Goal: Transaction & Acquisition: Subscribe to service/newsletter

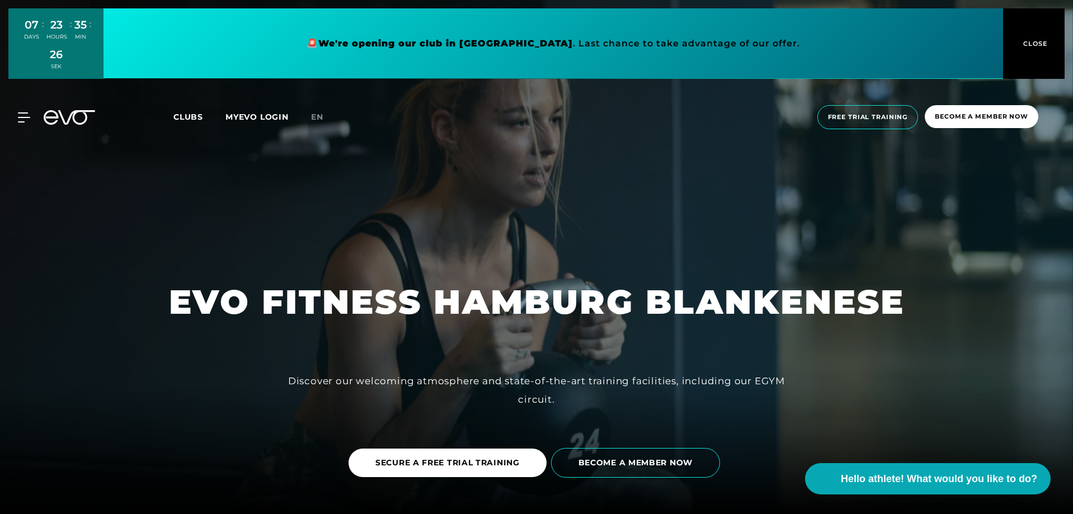
click at [1031, 45] on font "CLOSE" at bounding box center [1035, 44] width 25 height 8
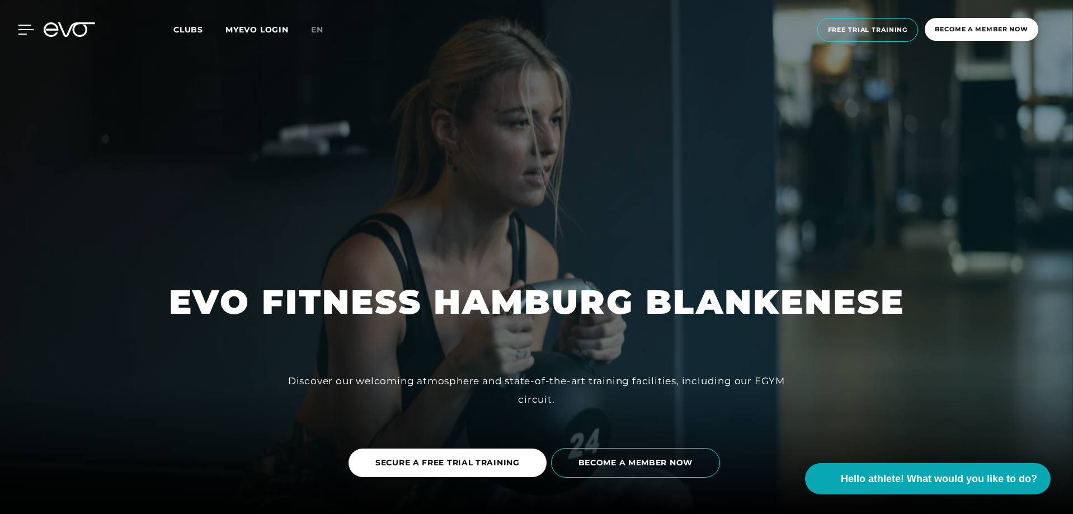
click at [22, 28] on icon at bounding box center [26, 30] width 16 height 10
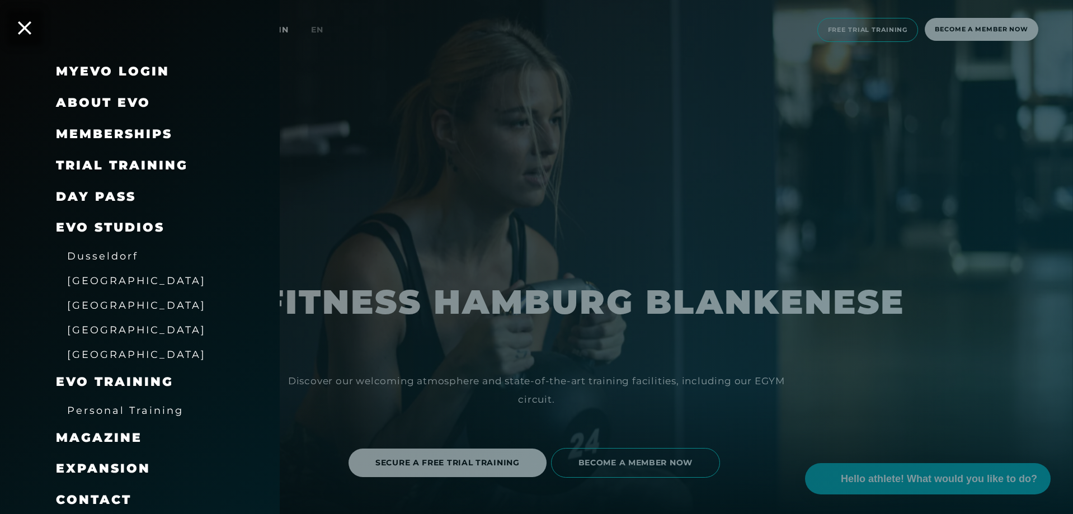
click at [91, 306] on font "[GEOGRAPHIC_DATA]" at bounding box center [136, 305] width 139 height 12
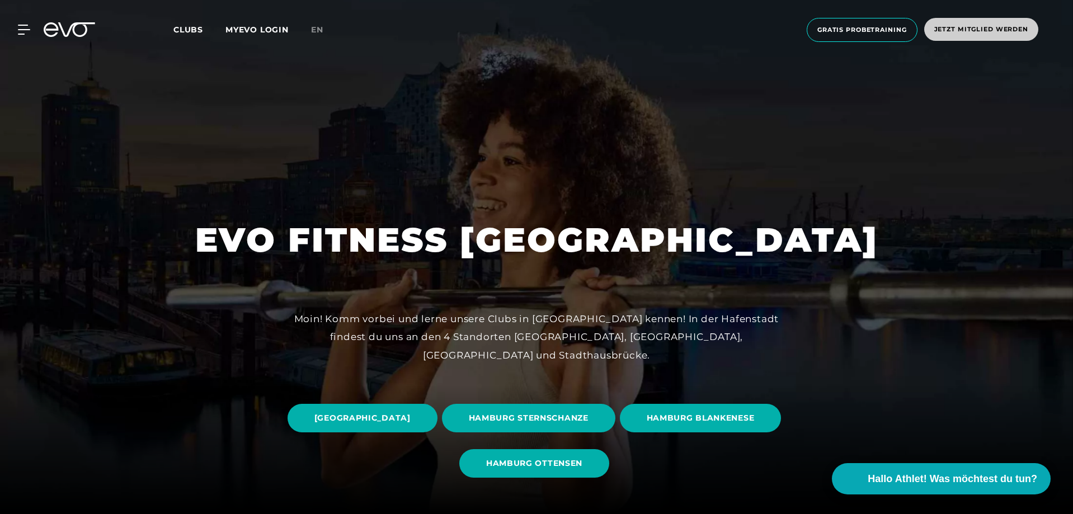
click at [968, 31] on span "Jetzt Mitglied werden" at bounding box center [981, 30] width 94 height 10
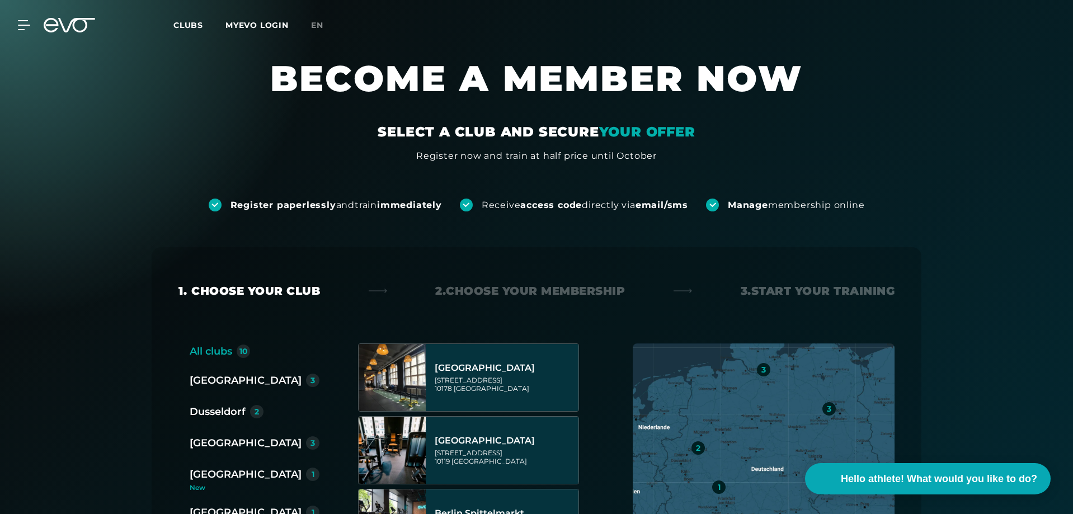
click at [937, 190] on div "Register paperlessly and train immediately Receive access code directly via ema…" at bounding box center [536, 187] width 1073 height 49
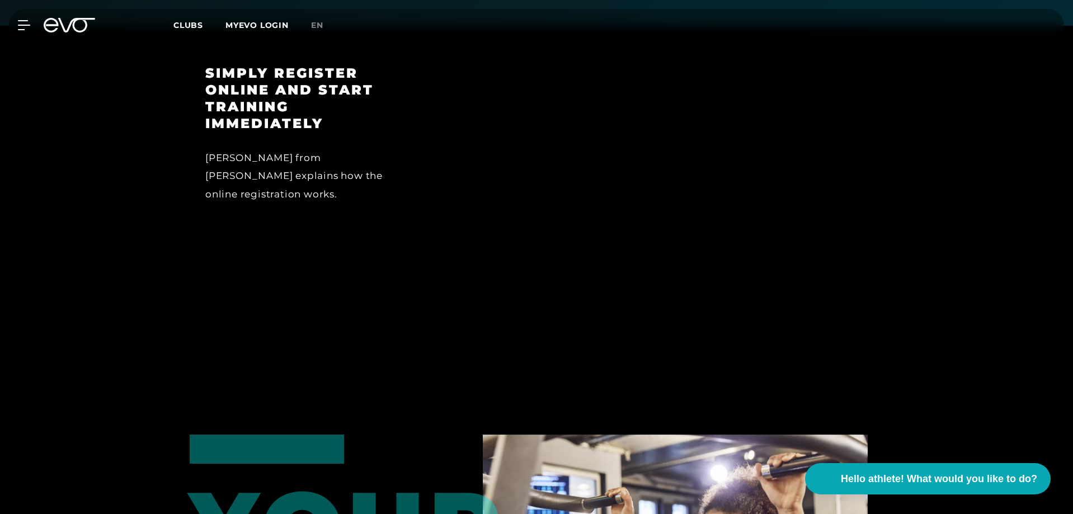
scroll to position [537, 0]
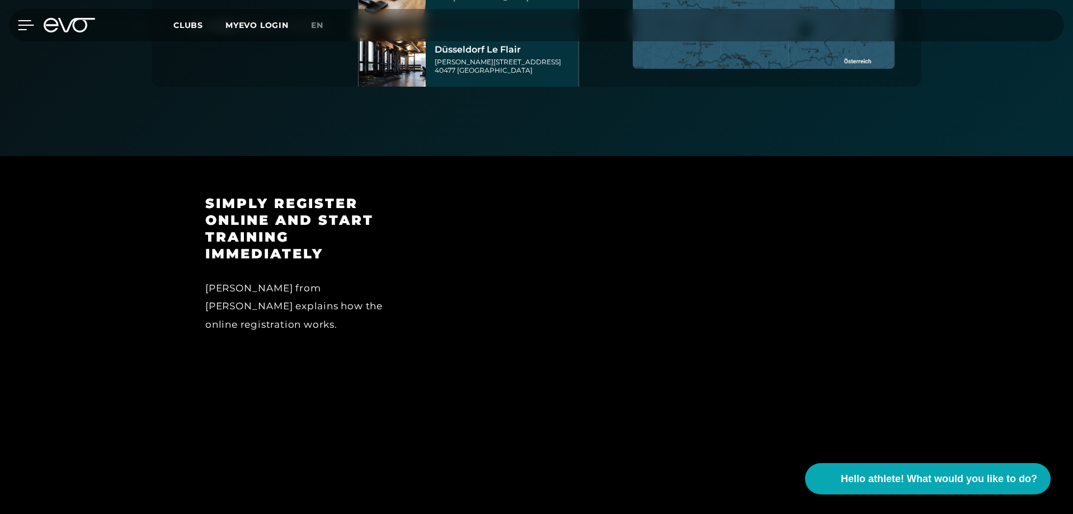
click at [21, 23] on icon at bounding box center [26, 25] width 16 height 10
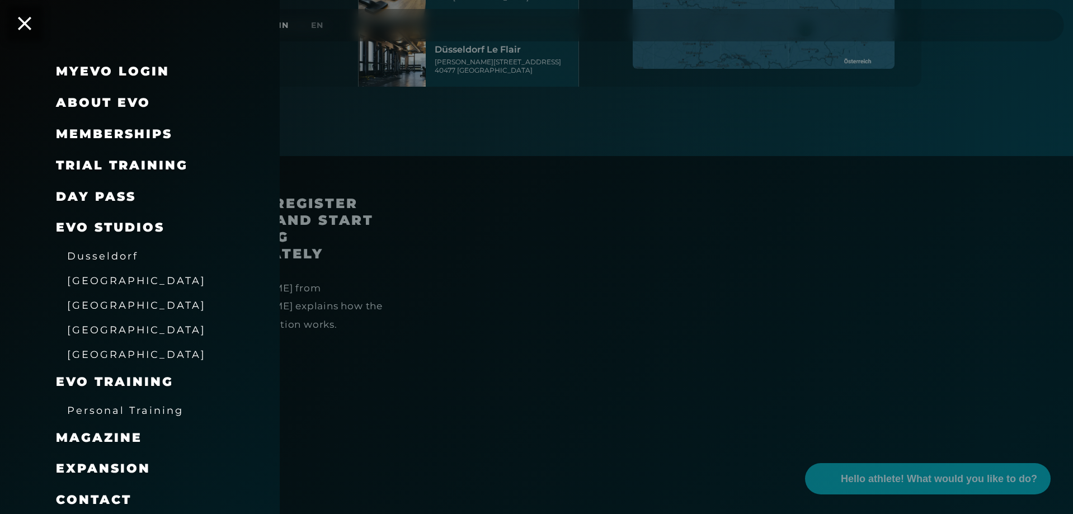
click at [289, 26] on div at bounding box center [536, 257] width 1073 height 514
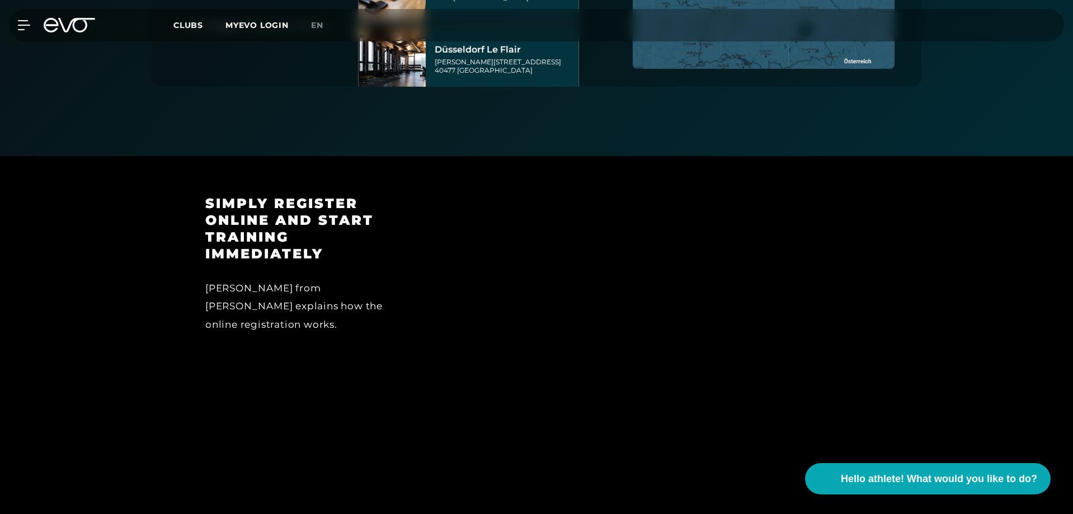
click at [285, 25] on font "MYEVO LOGIN" at bounding box center [257, 25] width 63 height 10
